Goal: Use online tool/utility: Utilize a website feature to perform a specific function

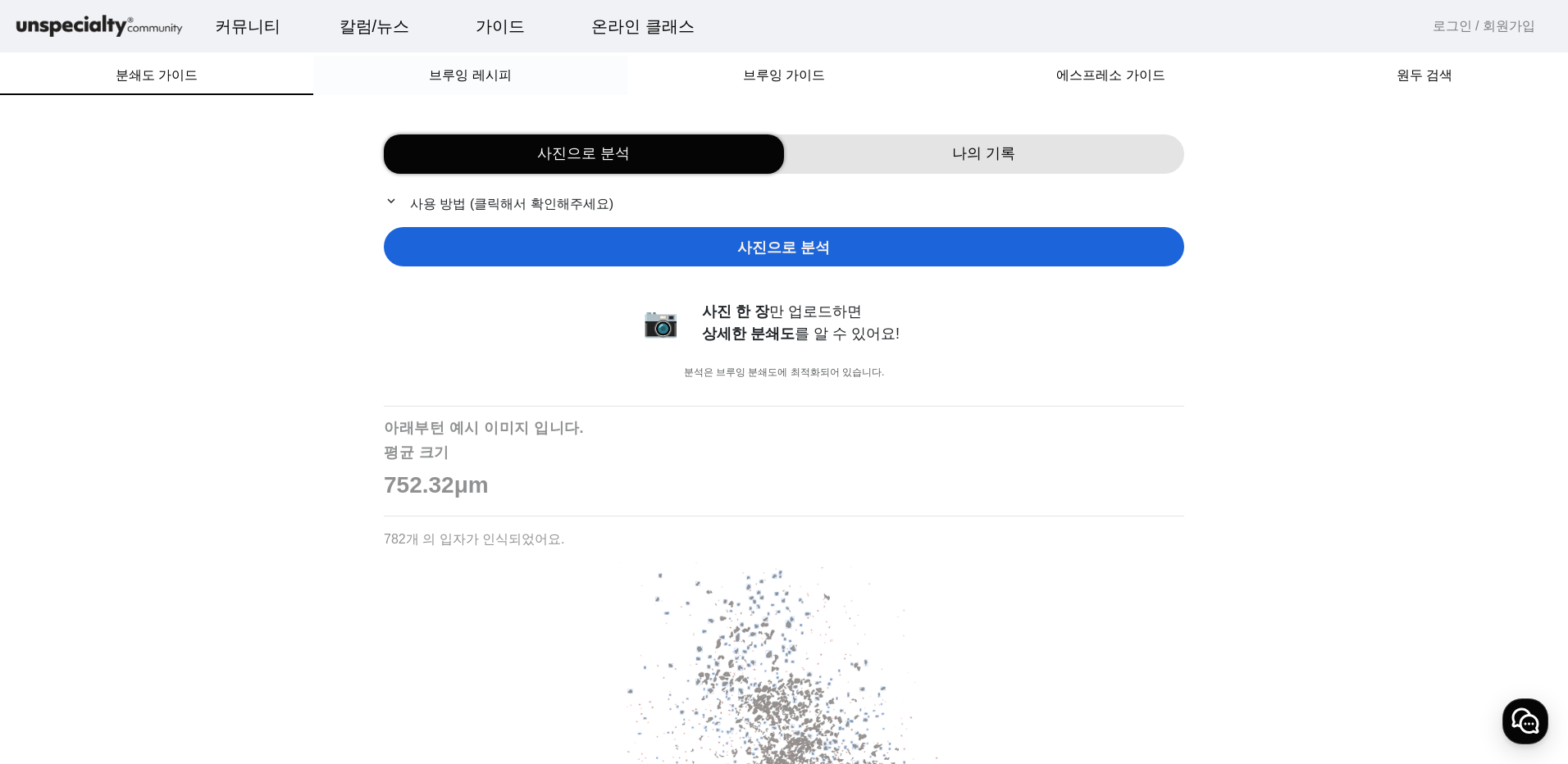
click at [505, 81] on span "브루잉 레시피" at bounding box center [470, 75] width 82 height 13
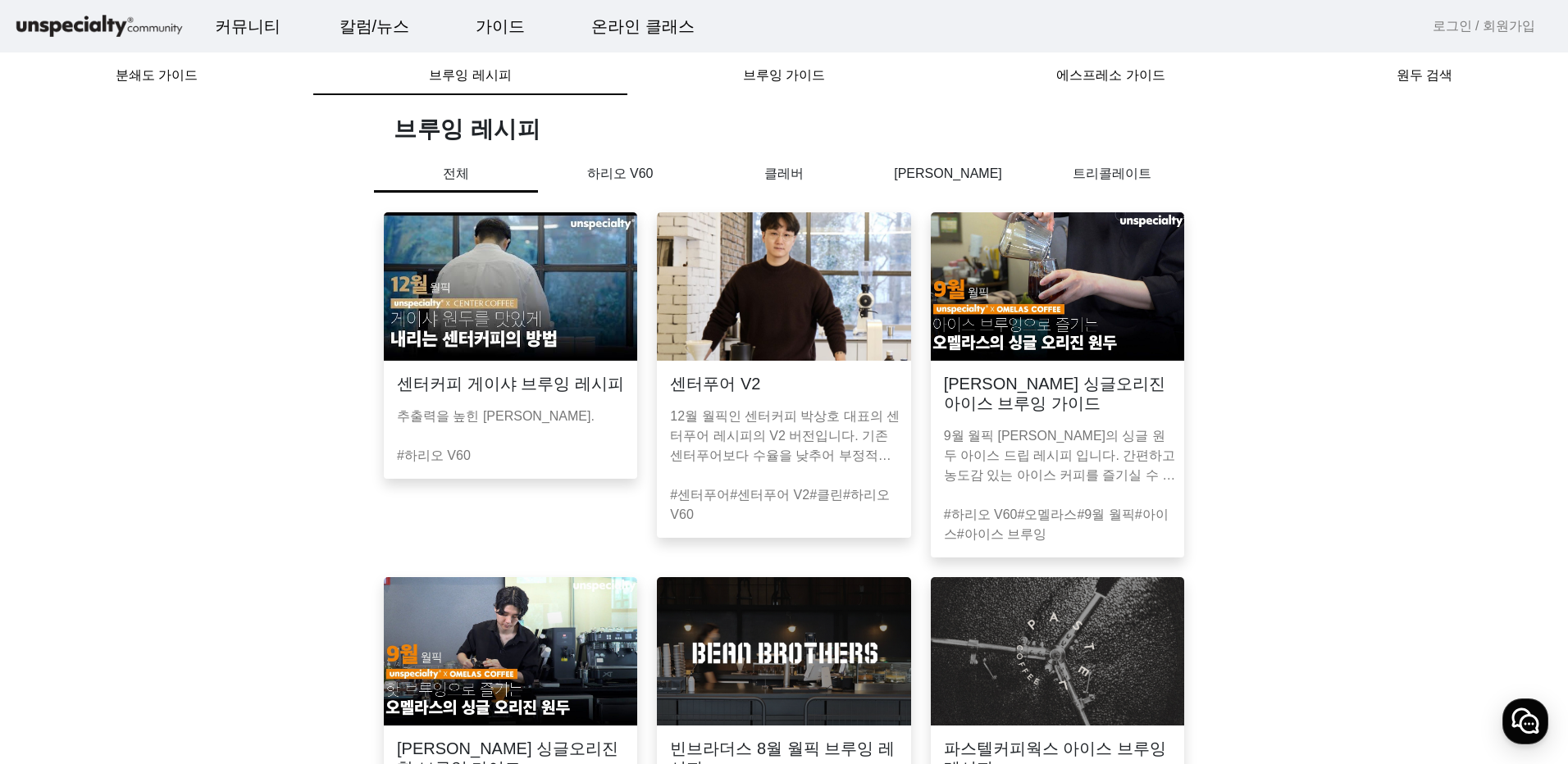
click at [621, 185] on div "하리오 V60" at bounding box center [620, 185] width 164 height 42
click at [774, 70] on span "브루잉 가이드" at bounding box center [784, 75] width 82 height 13
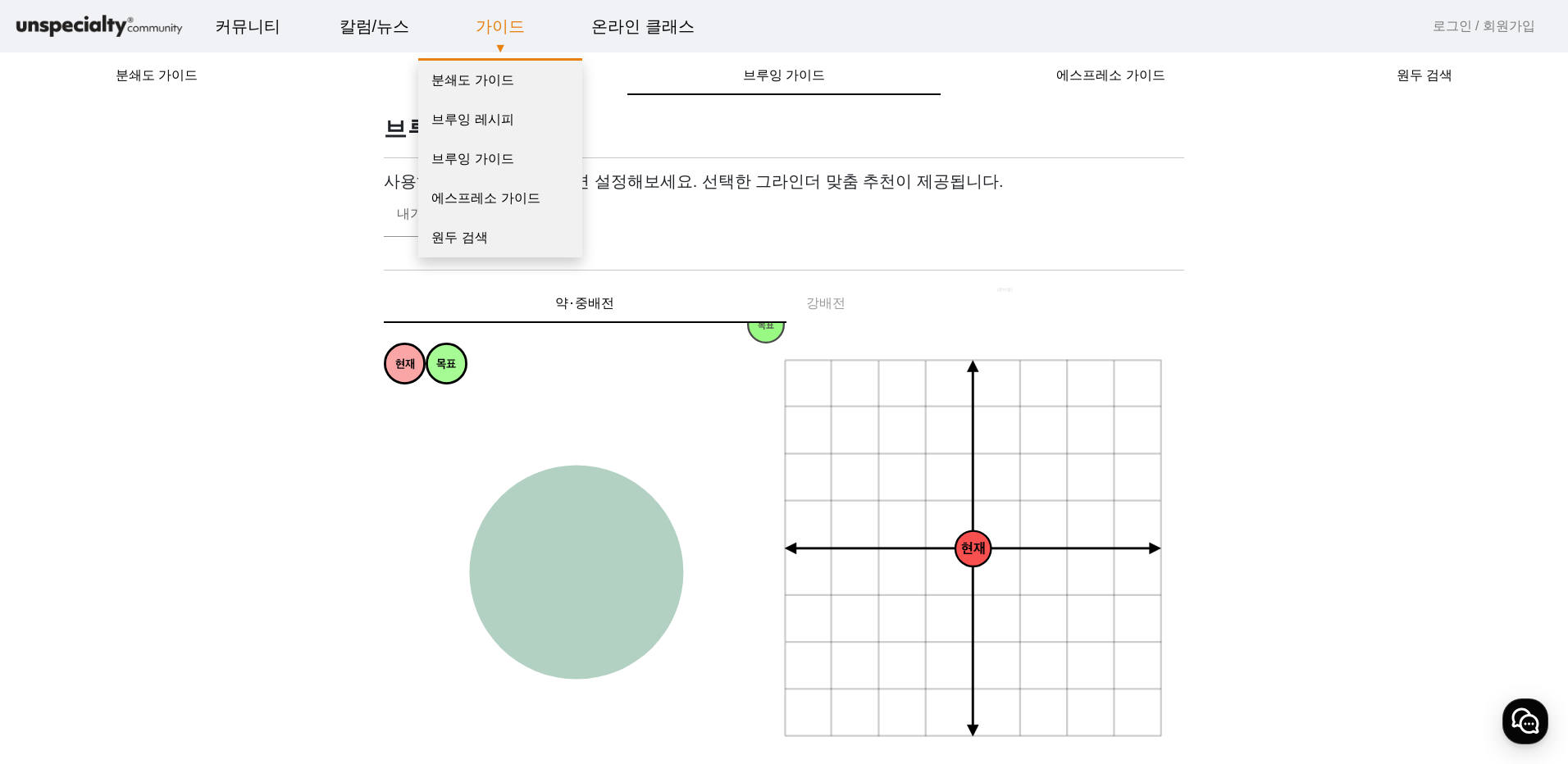
click at [498, 28] on link "가이드" at bounding box center [500, 27] width 76 height 45
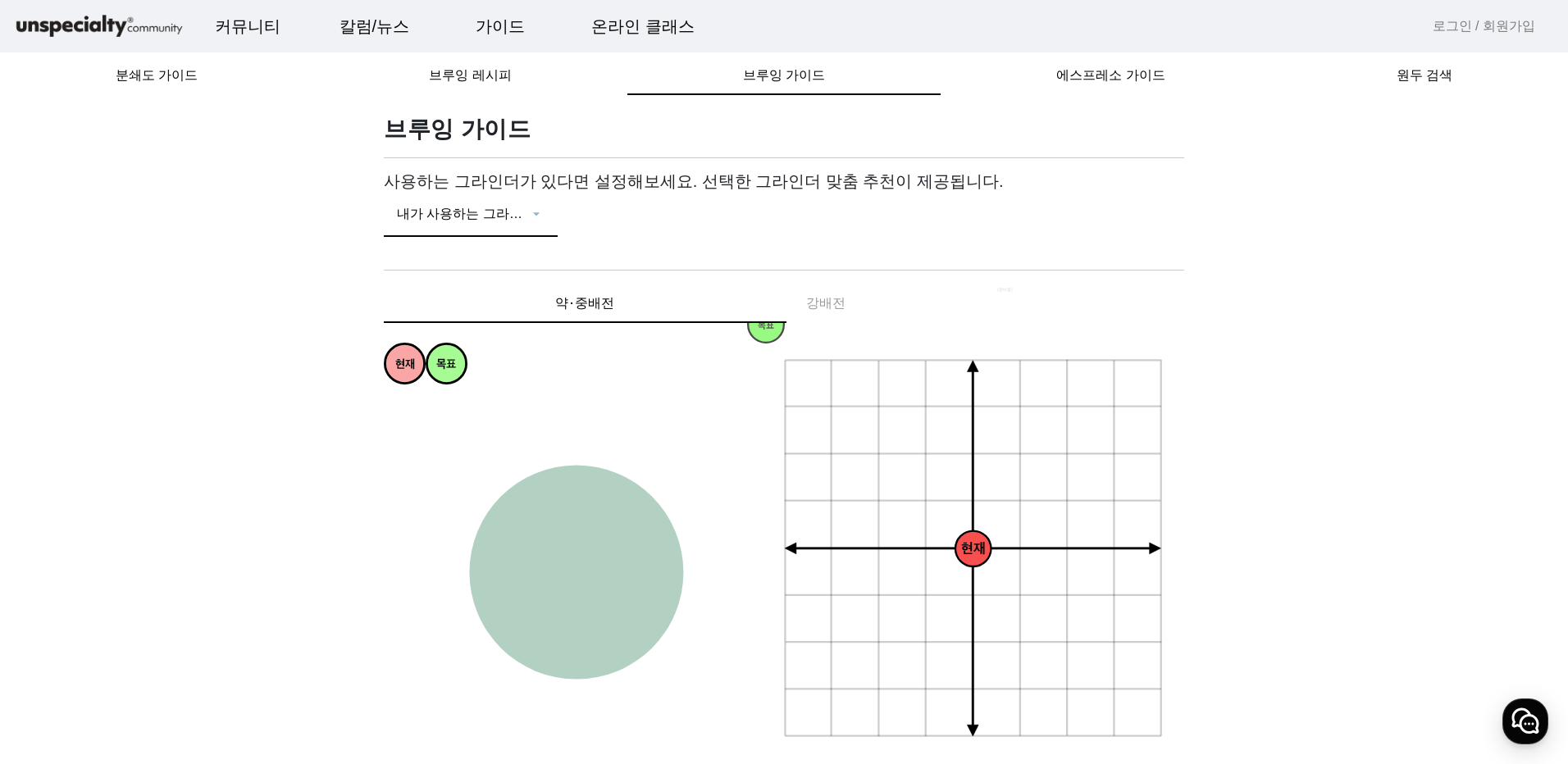
click at [532, 220] on icon at bounding box center [536, 214] width 16 height 20
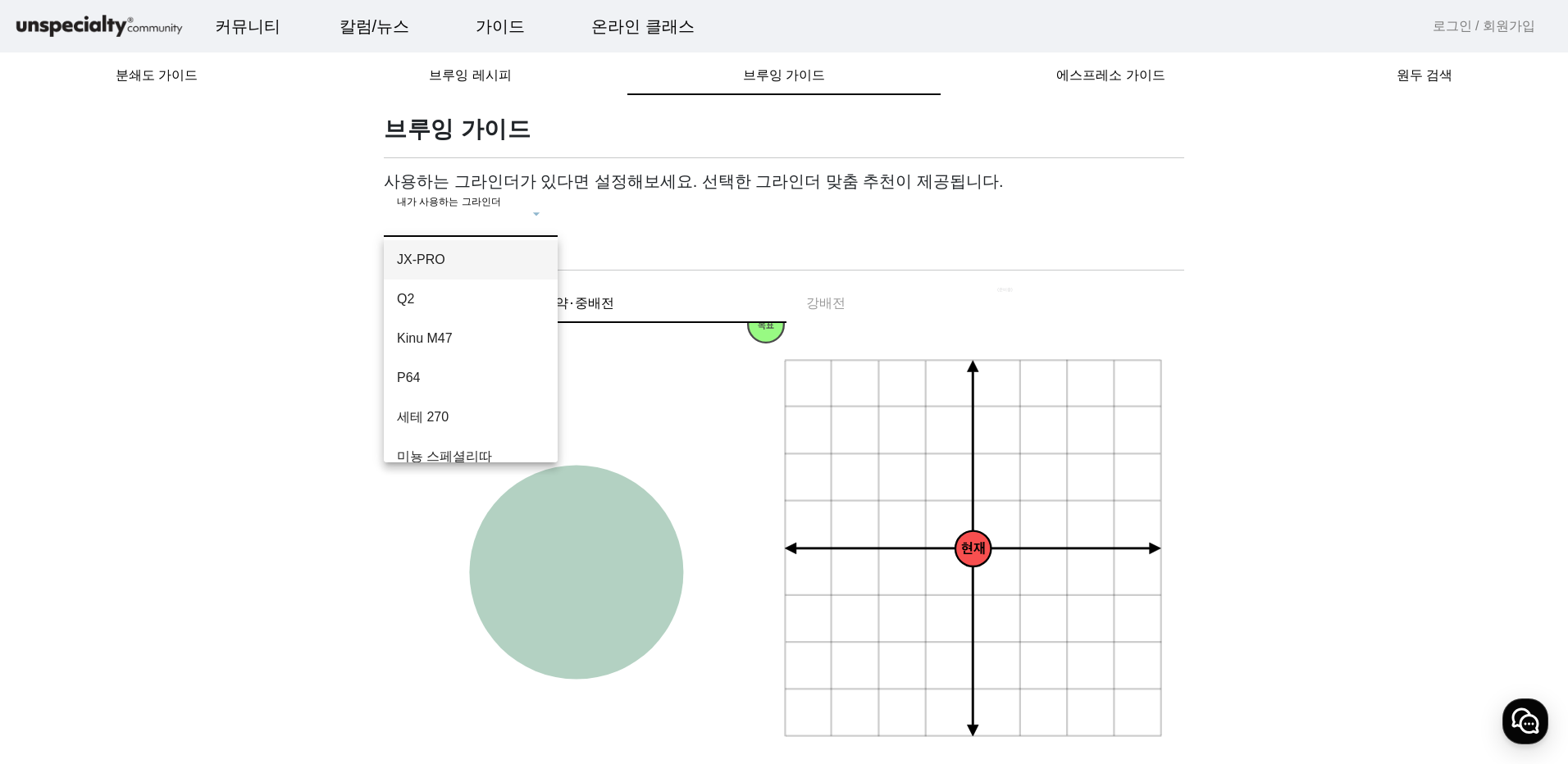
scroll to position [142, 0]
click at [464, 434] on span "[PERSON_NAME]" at bounding box center [471, 436] width 148 height 20
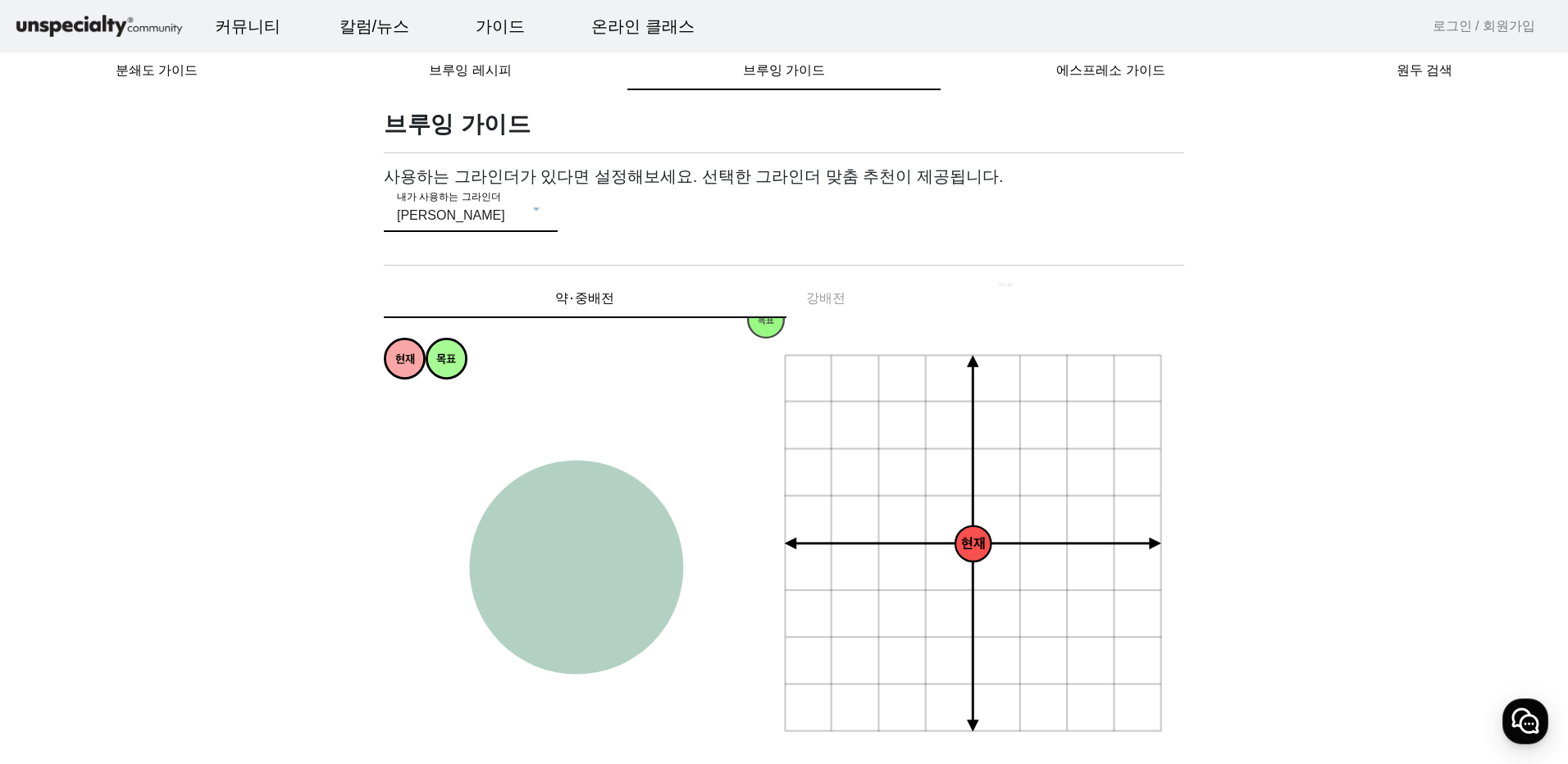
scroll to position [0, 0]
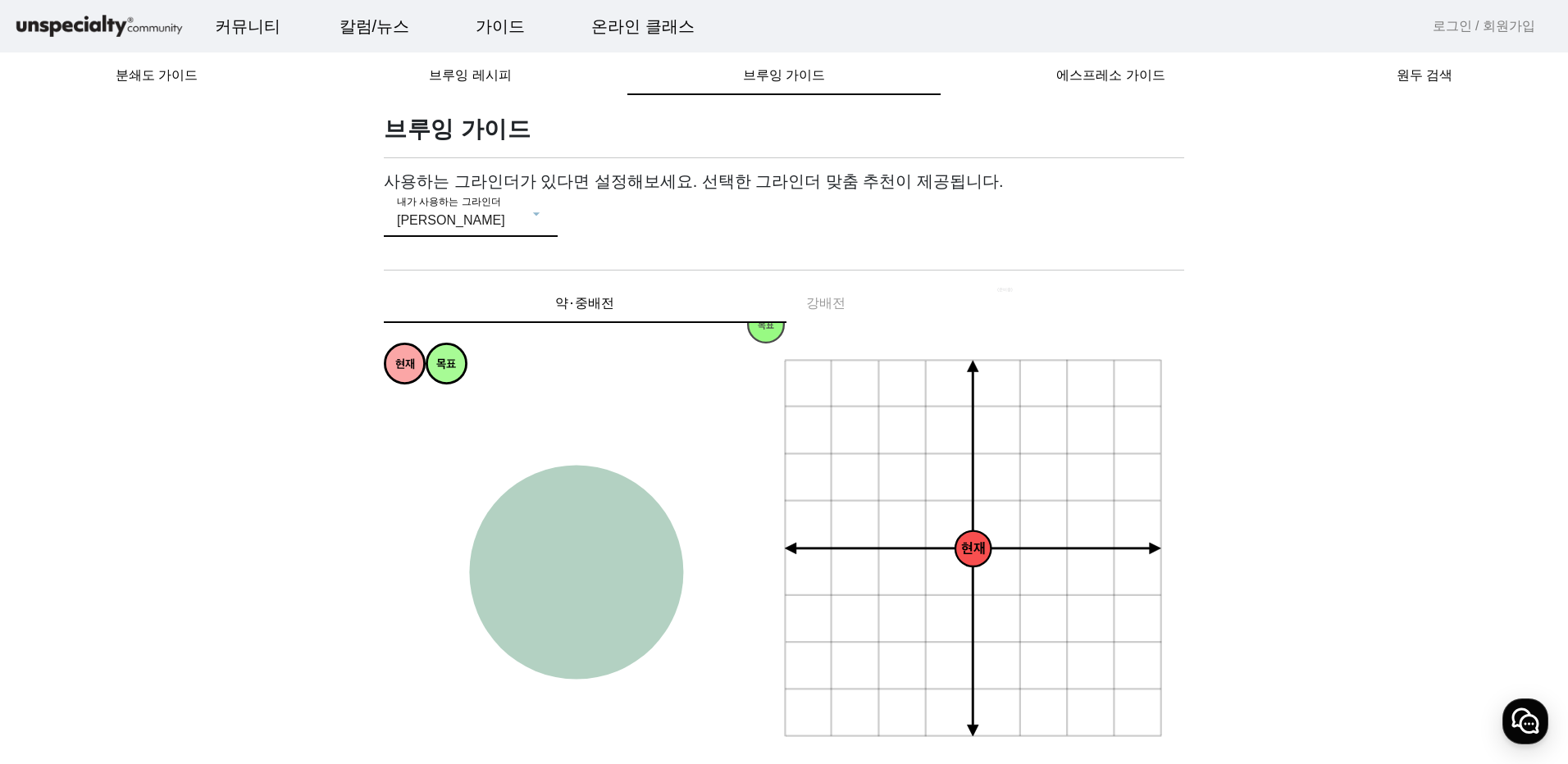
click at [485, 138] on h1 "브루잉 가이드" at bounding box center [784, 129] width 800 height 29
click at [533, 213] on icon at bounding box center [536, 214] width 16 height 20
click at [544, 212] on div at bounding box center [784, 382] width 1568 height 764
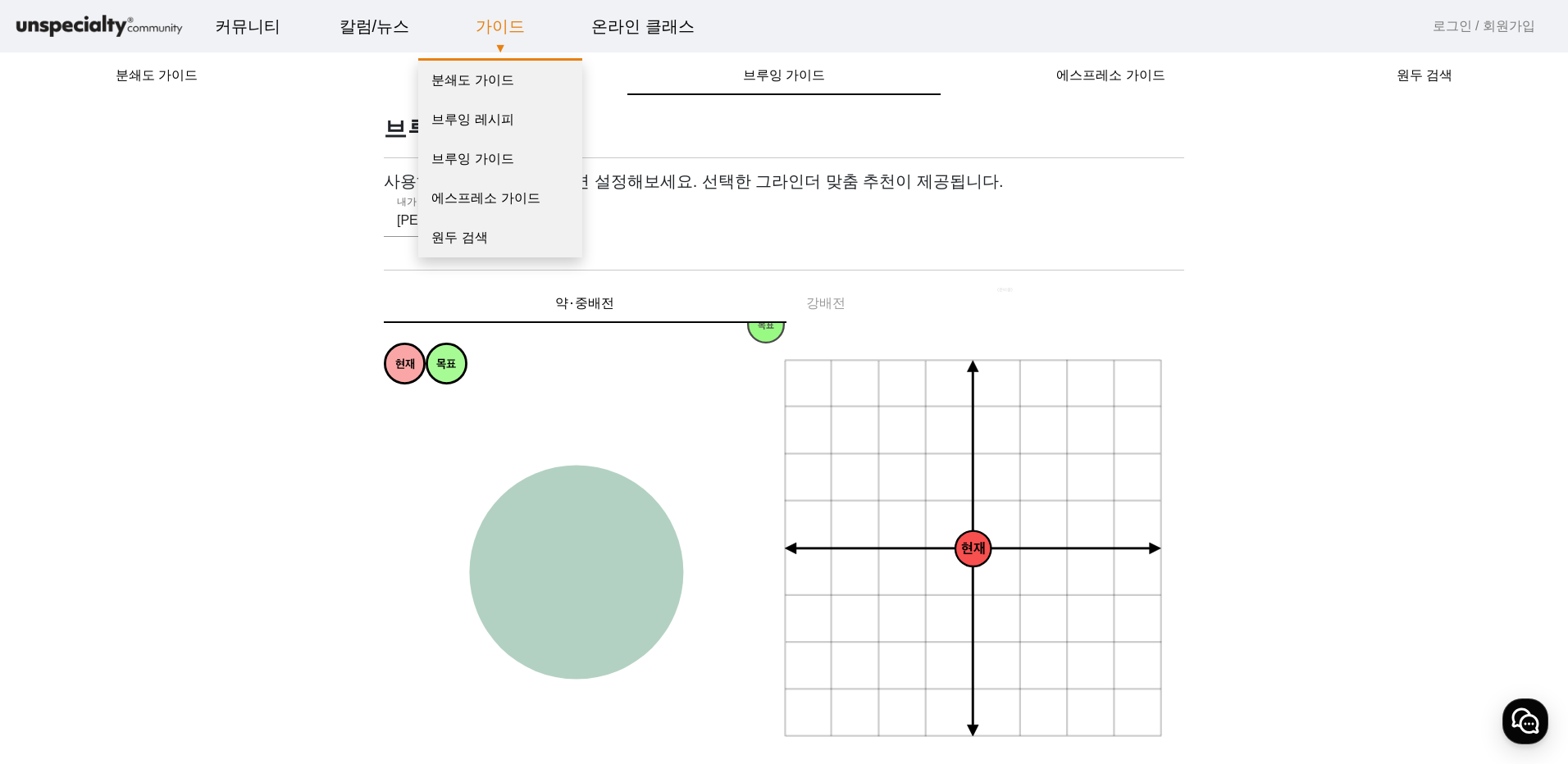
click at [512, 27] on link "가이드" at bounding box center [500, 27] width 76 height 45
click at [488, 29] on link "가이드" at bounding box center [500, 27] width 76 height 45
click at [480, 80] on link "분쇄도 가이드" at bounding box center [500, 80] width 164 height 39
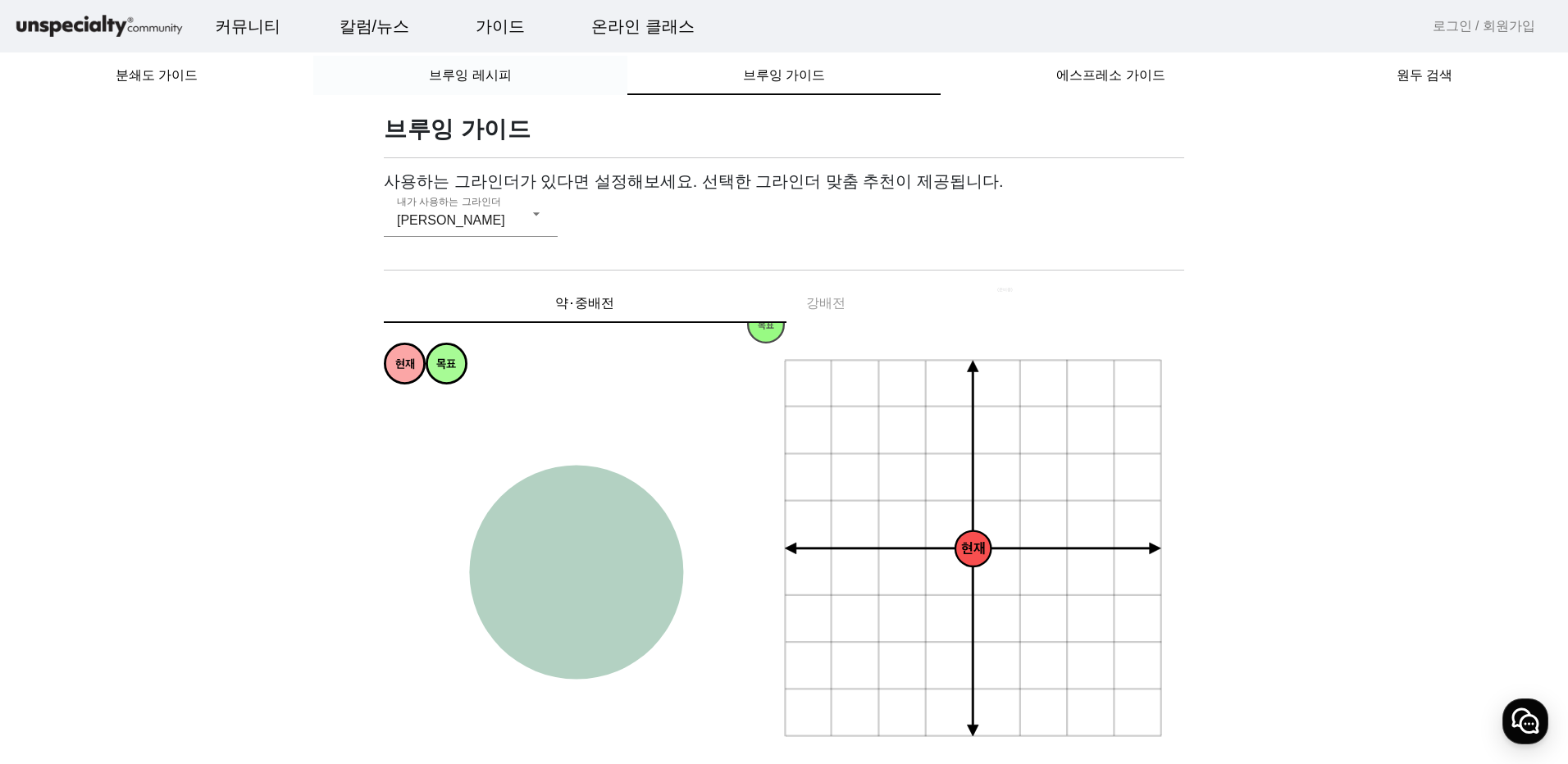
click at [485, 79] on span "브루잉 레시피" at bounding box center [470, 75] width 82 height 13
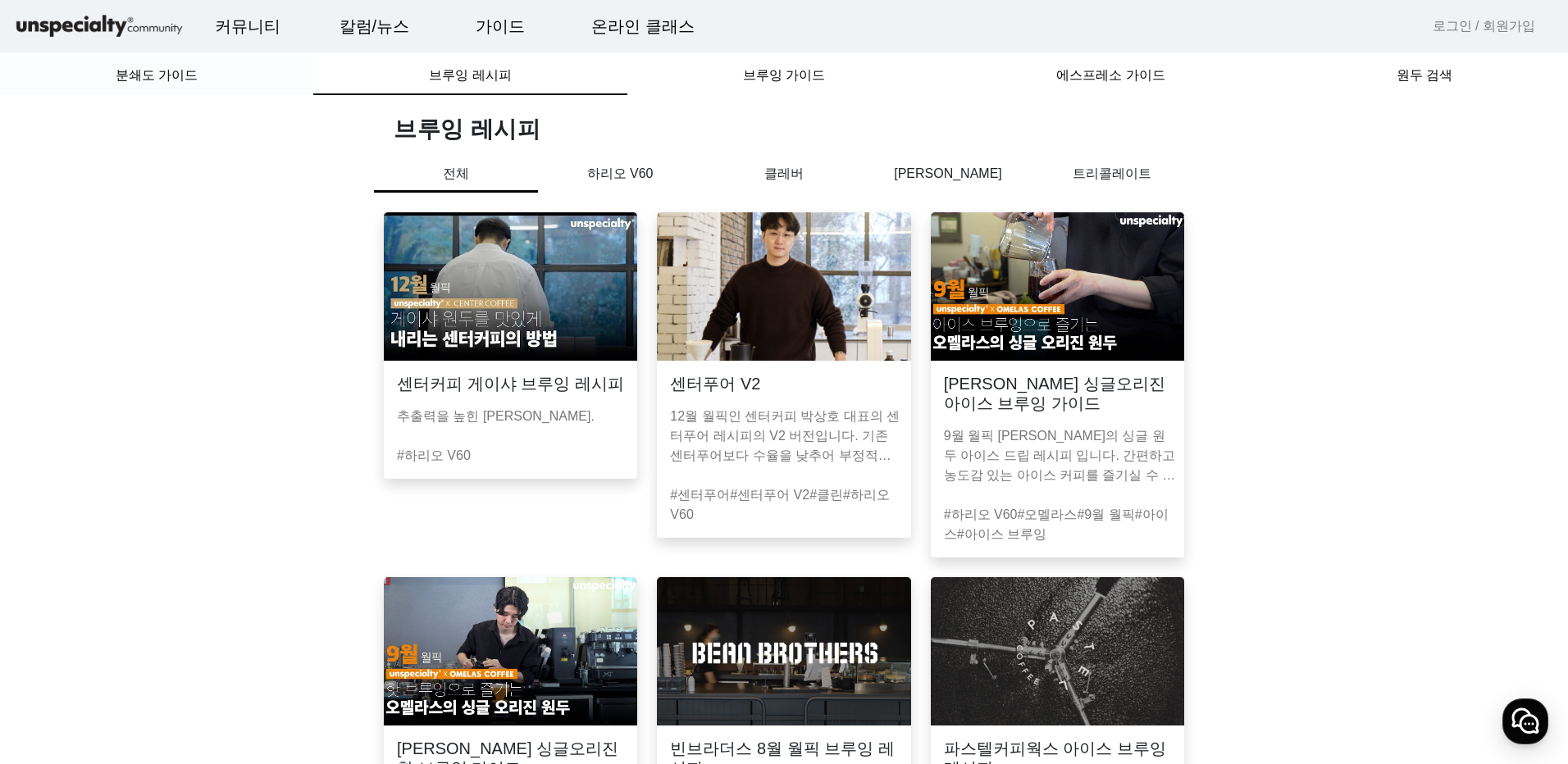
click at [171, 77] on span "분쇄도 가이드" at bounding box center [157, 75] width 82 height 13
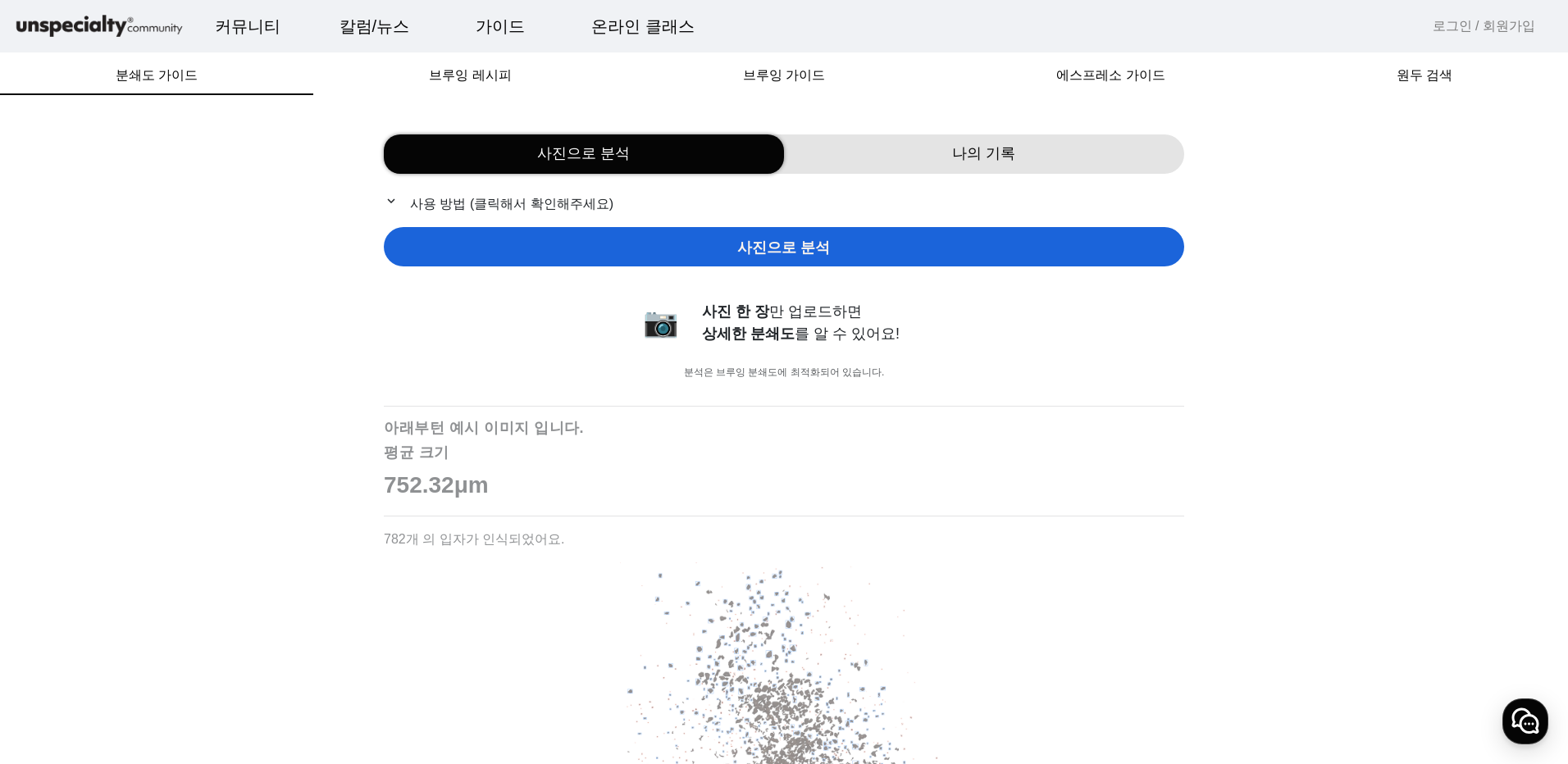
click at [786, 254] on span "사진으로 분석" at bounding box center [784, 248] width 93 height 22
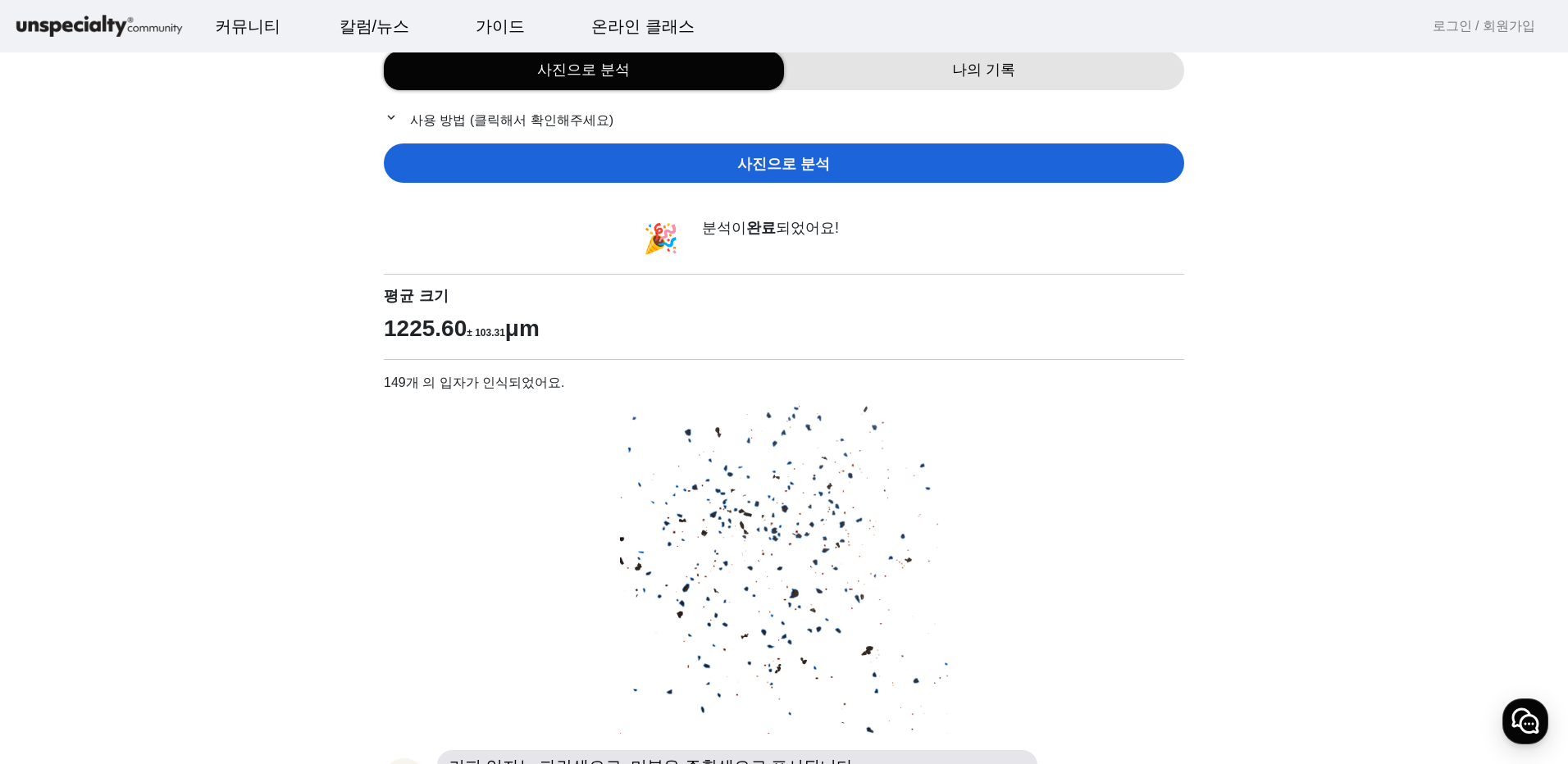
scroll to position [82, 0]
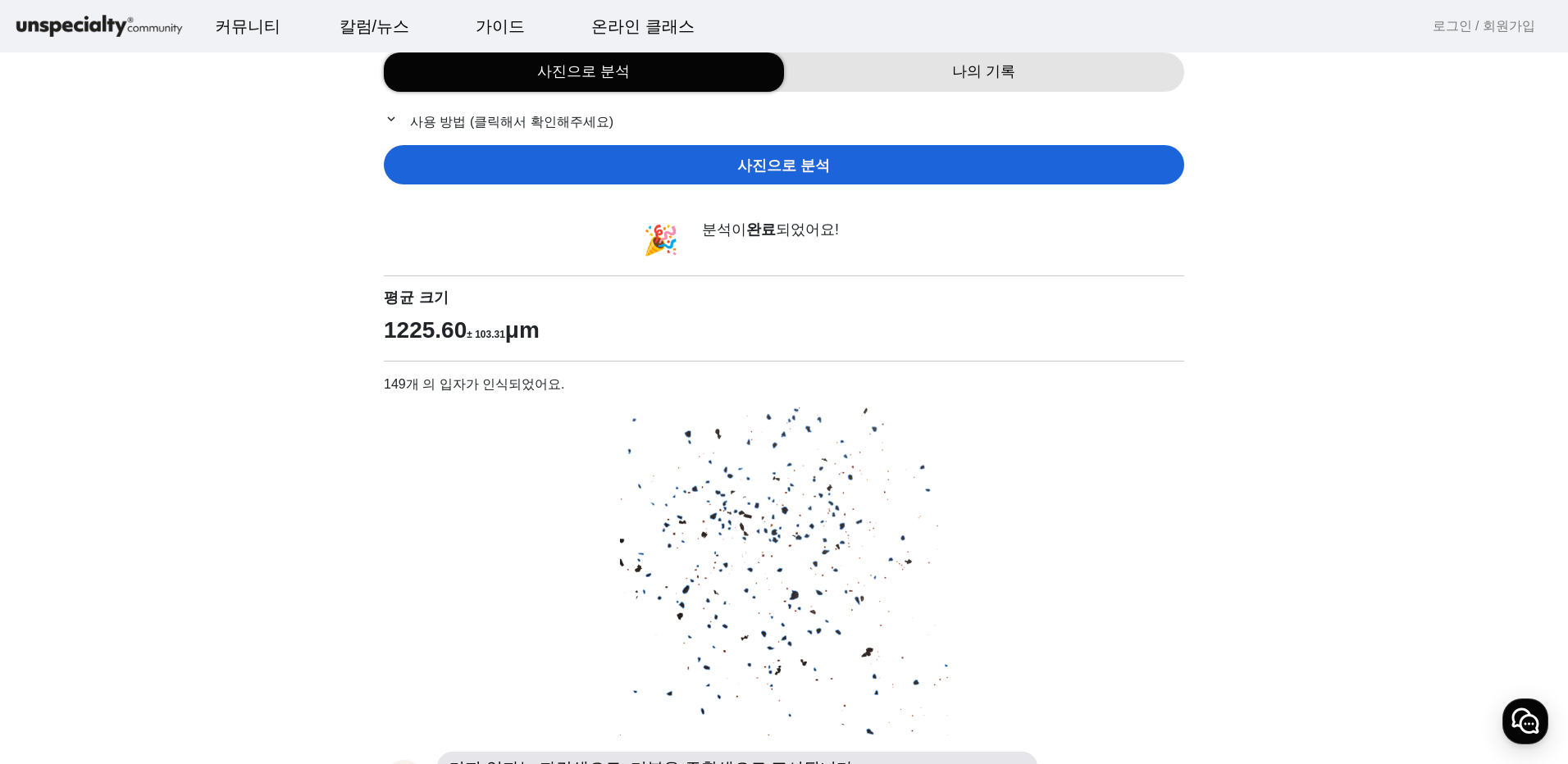
drag, startPoint x: 387, startPoint y: 335, endPoint x: 618, endPoint y: 336, distance: 231.0
click at [618, 336] on p "1225.60 ± 103.31 μm" at bounding box center [784, 330] width 800 height 35
copy p "1225.60 ± 103.31 μm"
click at [788, 167] on span "사진으로 분석" at bounding box center [784, 166] width 93 height 22
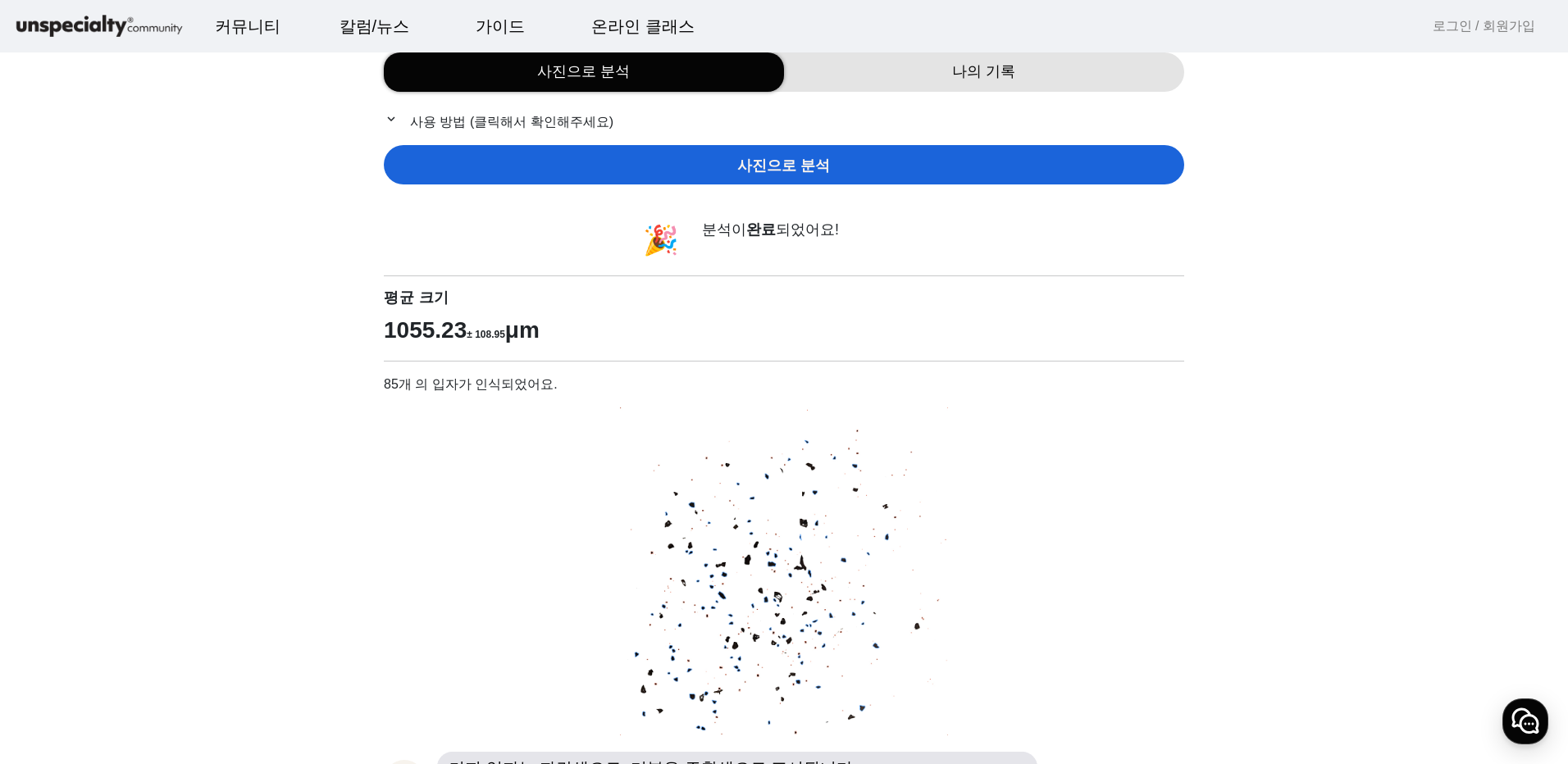
click at [792, 159] on span "사진으로 분석" at bounding box center [784, 166] width 93 height 22
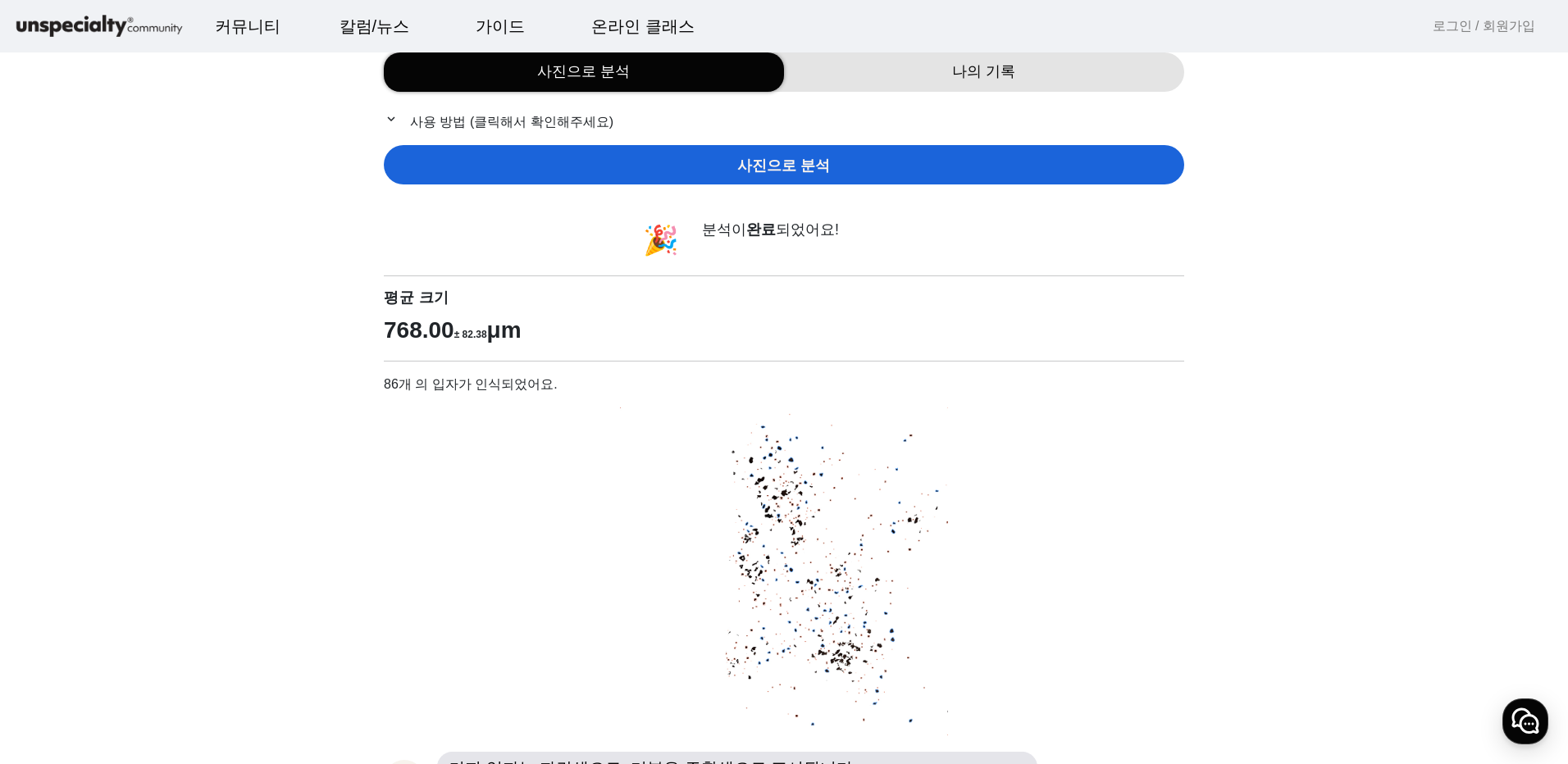
click at [768, 160] on span "사진으로 분석" at bounding box center [784, 166] width 93 height 22
click at [759, 160] on span "사진으로 분석" at bounding box center [784, 166] width 93 height 22
click at [815, 168] on span "사진으로 분석" at bounding box center [784, 166] width 93 height 22
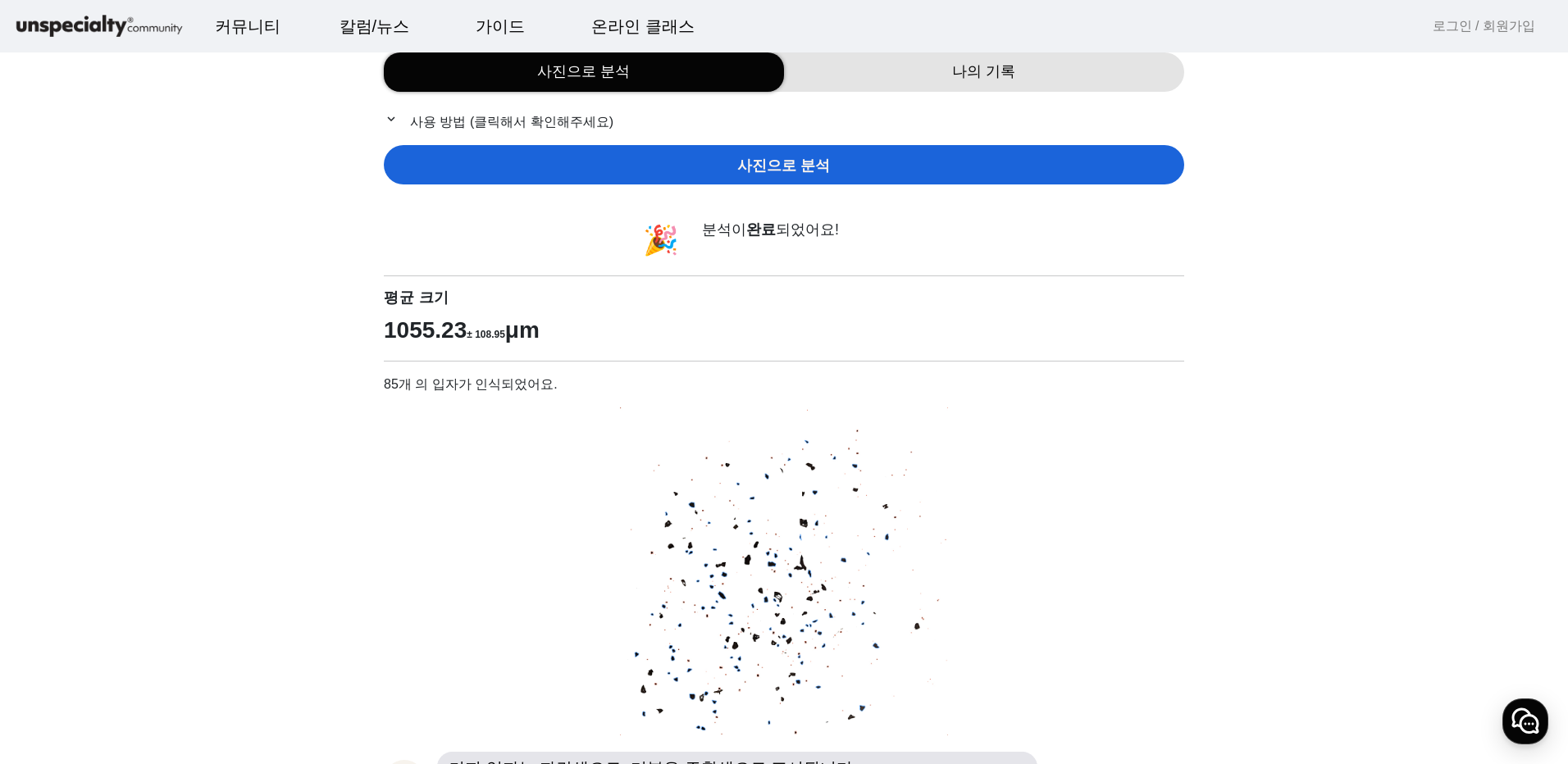
click at [791, 167] on span "사진으로 분석" at bounding box center [784, 166] width 93 height 22
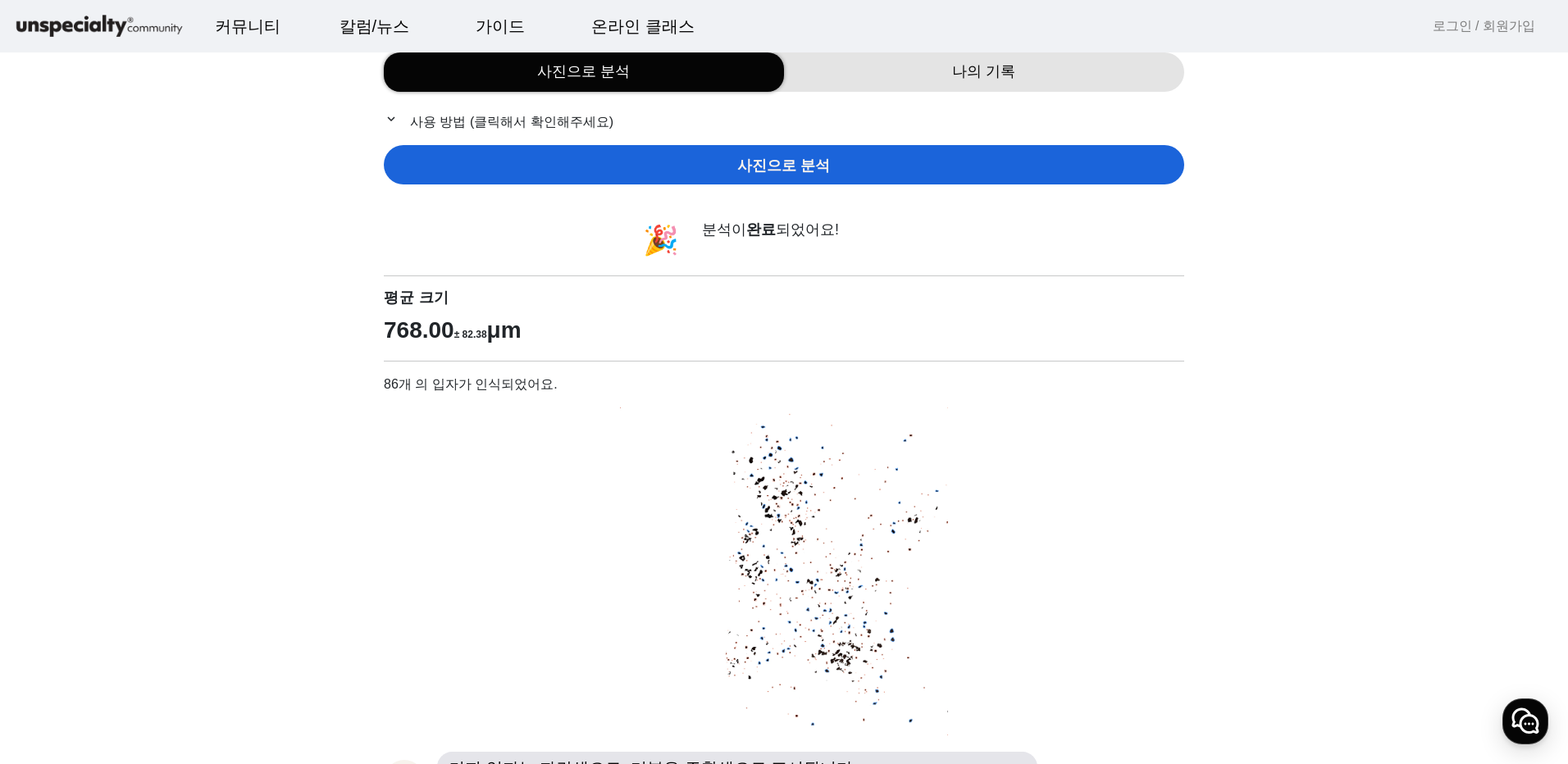
click at [780, 168] on span "사진으로 분석" at bounding box center [784, 166] width 93 height 22
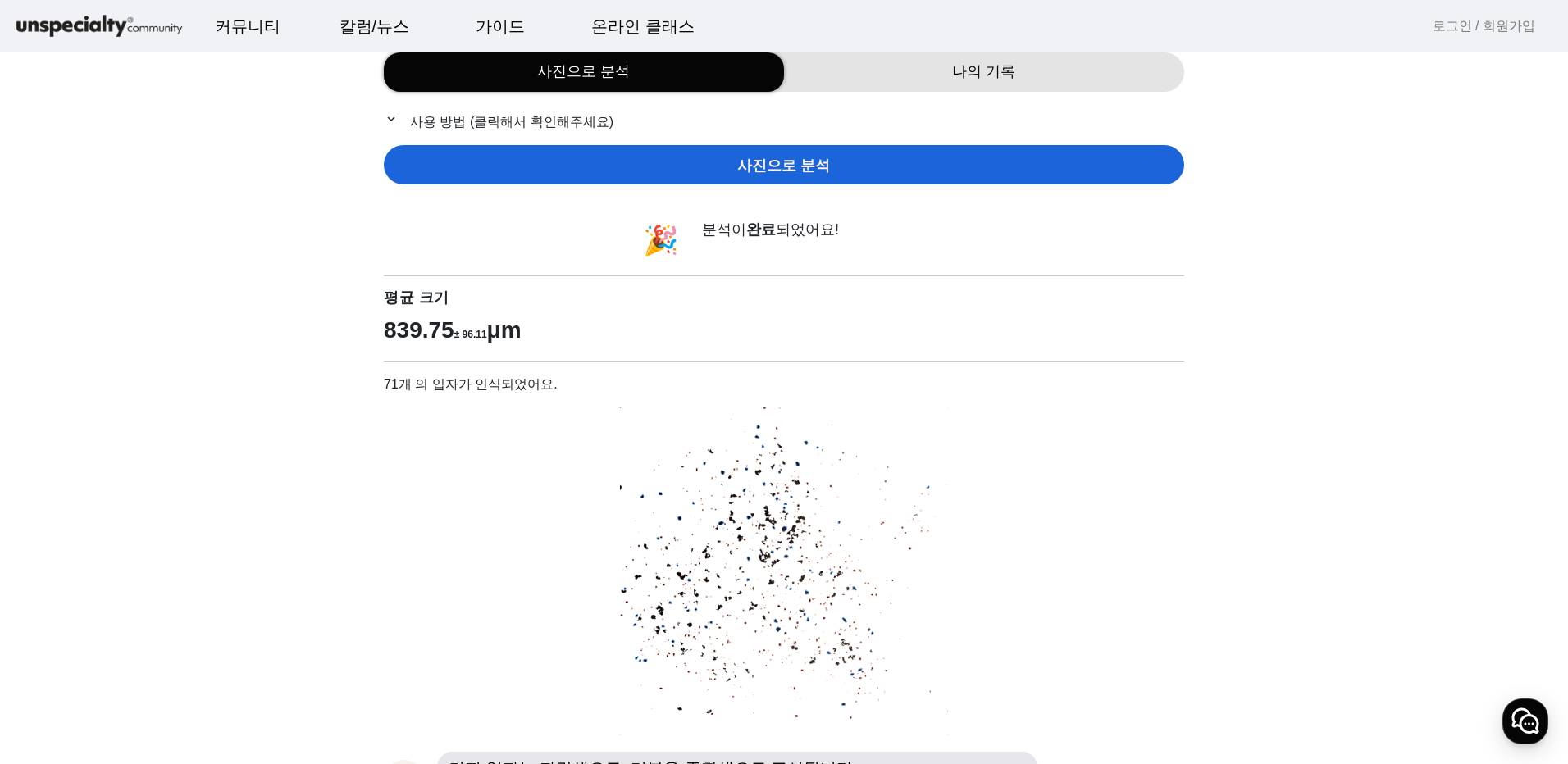
drag, startPoint x: 570, startPoint y: 333, endPoint x: 374, endPoint y: 324, distance: 196.2
copy p "839.75 ± 96.11 μm"
click at [799, 169] on span "사진으로 분석" at bounding box center [784, 166] width 93 height 22
click at [784, 163] on span "사진으로 분석" at bounding box center [784, 166] width 93 height 22
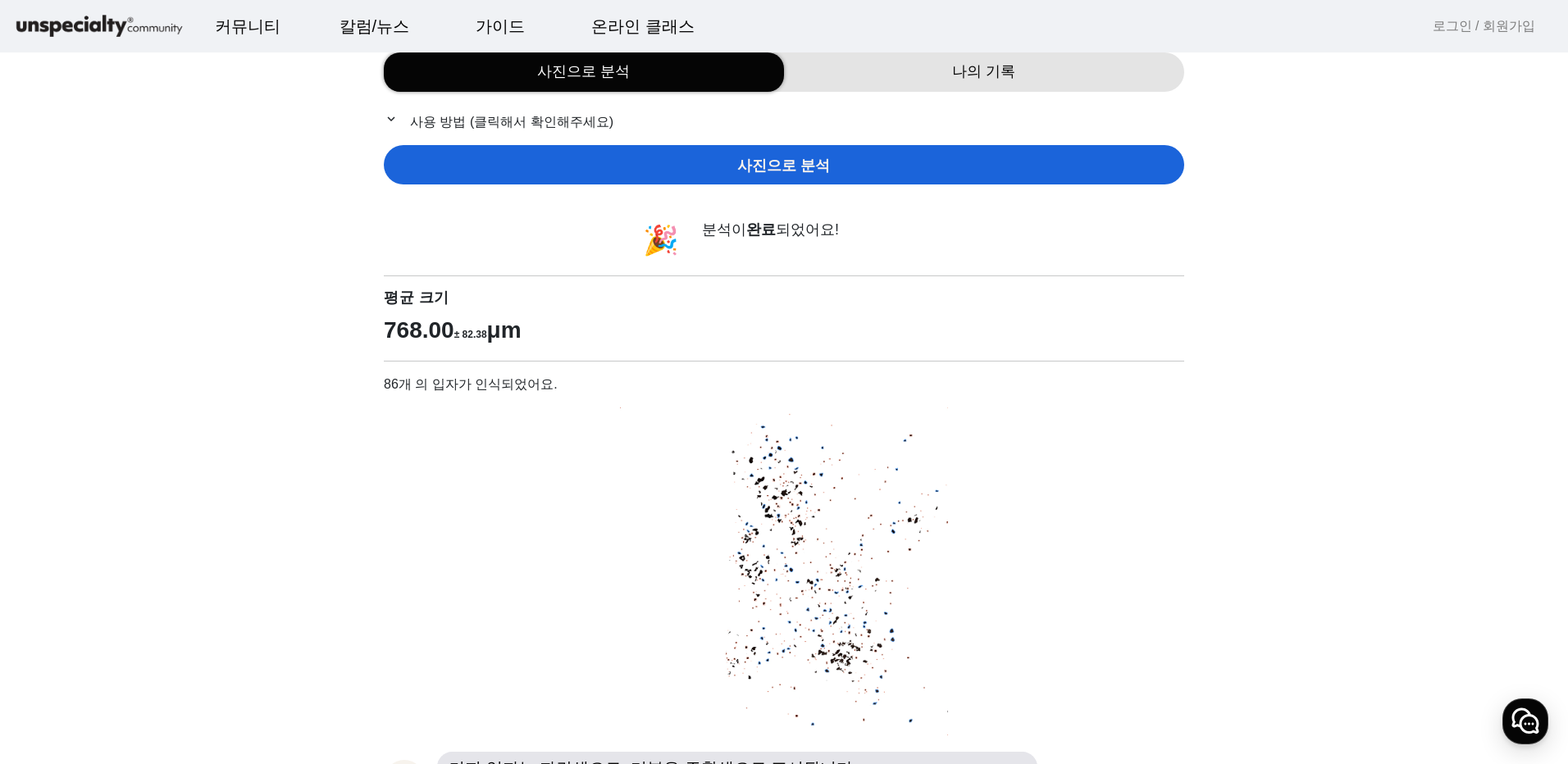
click at [739, 168] on div "사진으로 분석" at bounding box center [784, 165] width 800 height 39
